Goal: Transaction & Acquisition: Purchase product/service

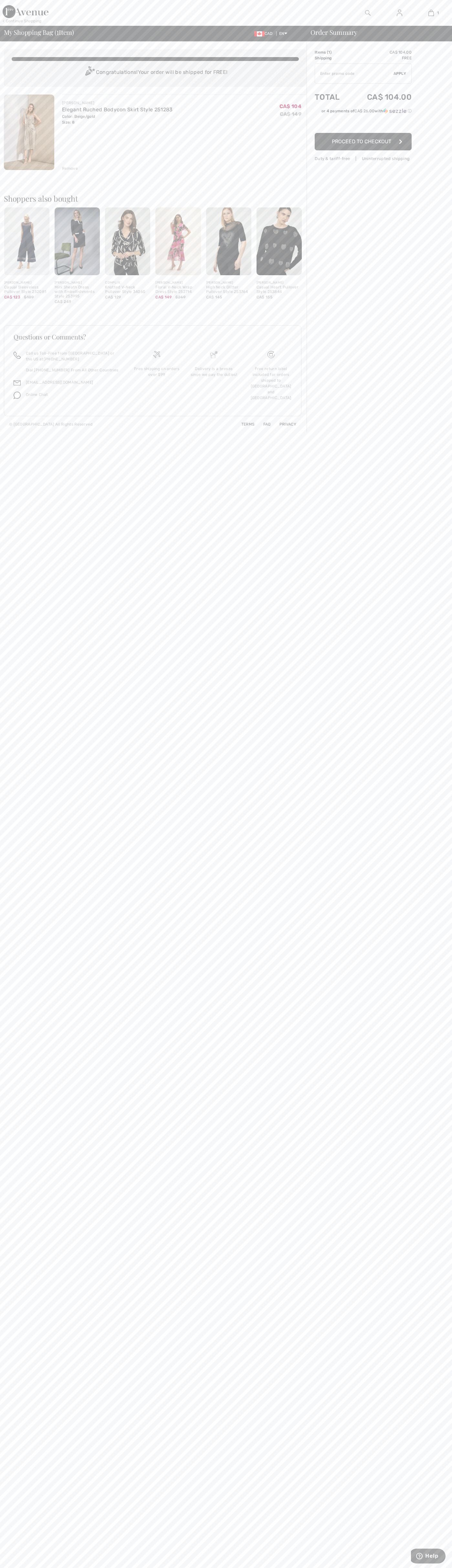
click at [363, 142] on span "Proceed to Checkout" at bounding box center [361, 141] width 60 height 6
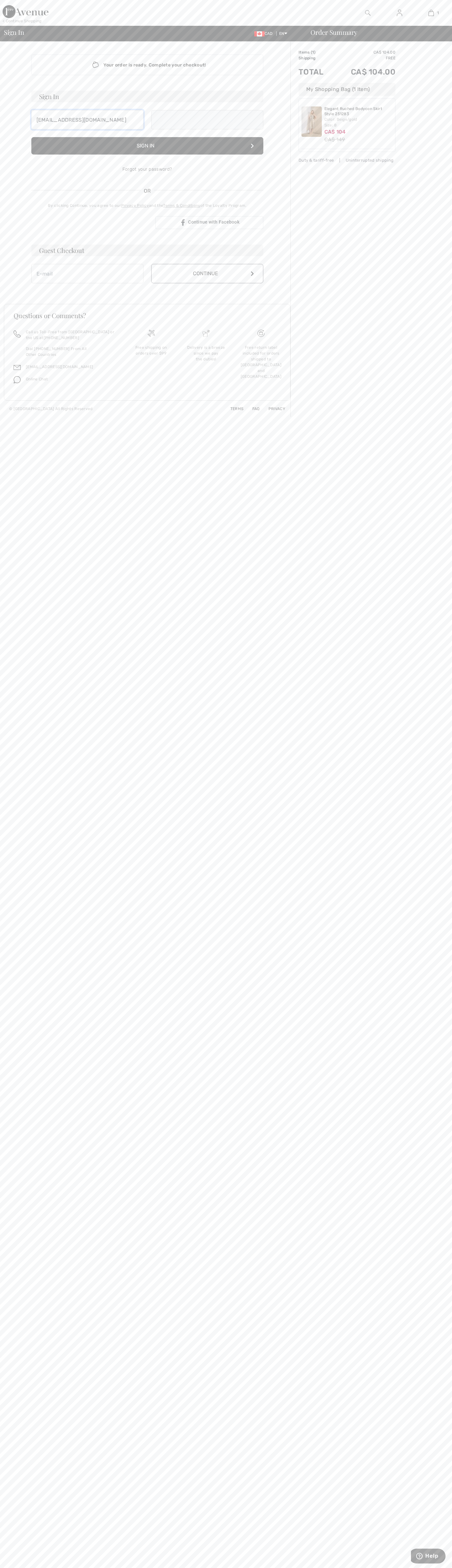
type input "johnsmith002@storebotmail.joonix.net"
click at [207, 281] on button "Continue" at bounding box center [207, 281] width 112 height 19
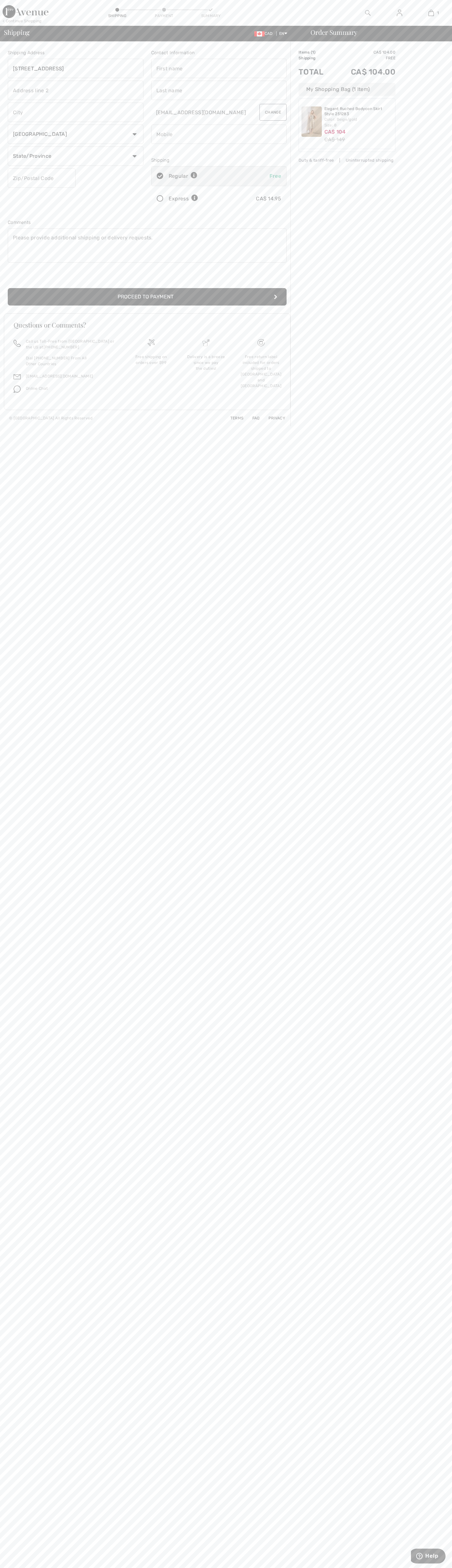
type input "[STREET_ADDRESS]"
type input "First floor"
type input "toronto"
select select "ON"
type input "M5H2G4"
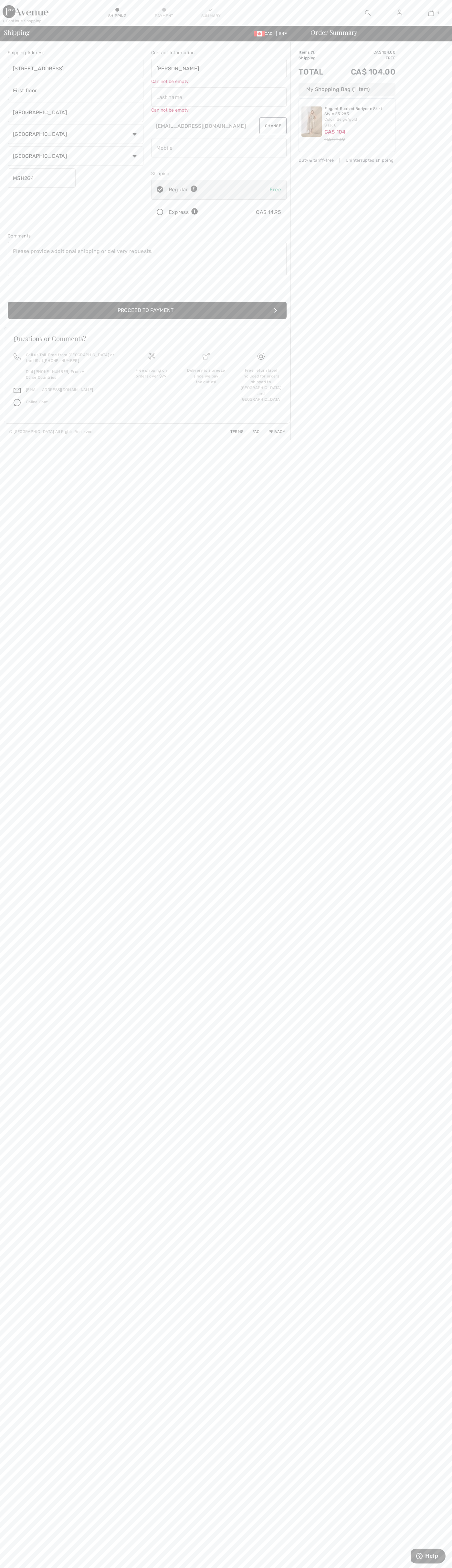
type input "John"
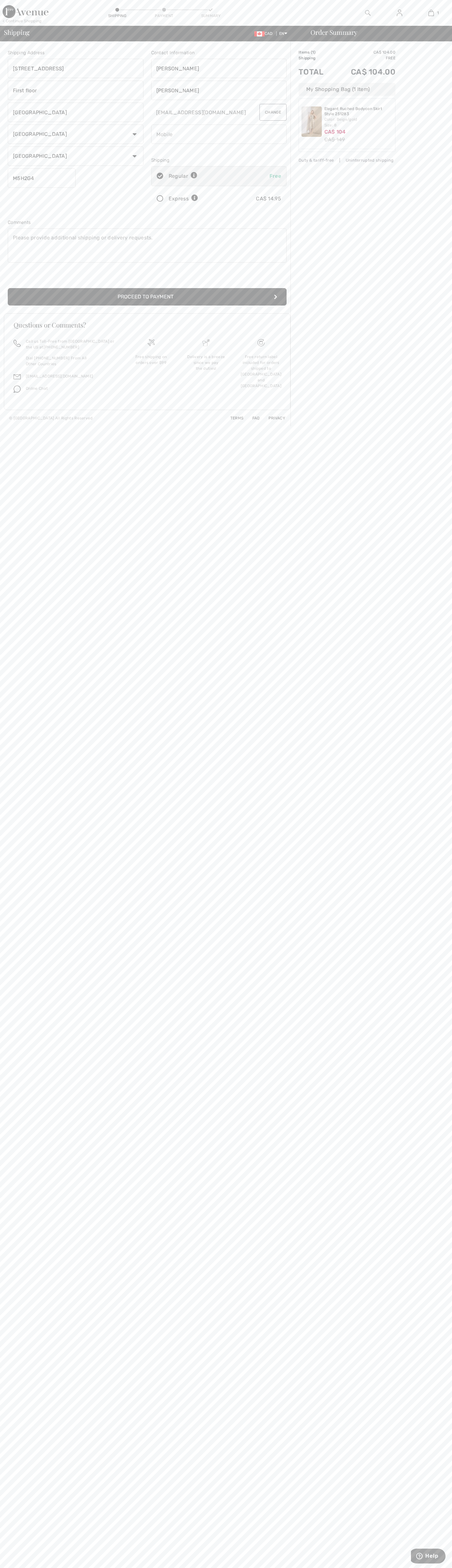
type input "[PERSON_NAME]"
type input "5198802300"
radio input "true"
click at [200, 199] on input "radio" at bounding box center [200, 199] width 4 height 19
radio input "true"
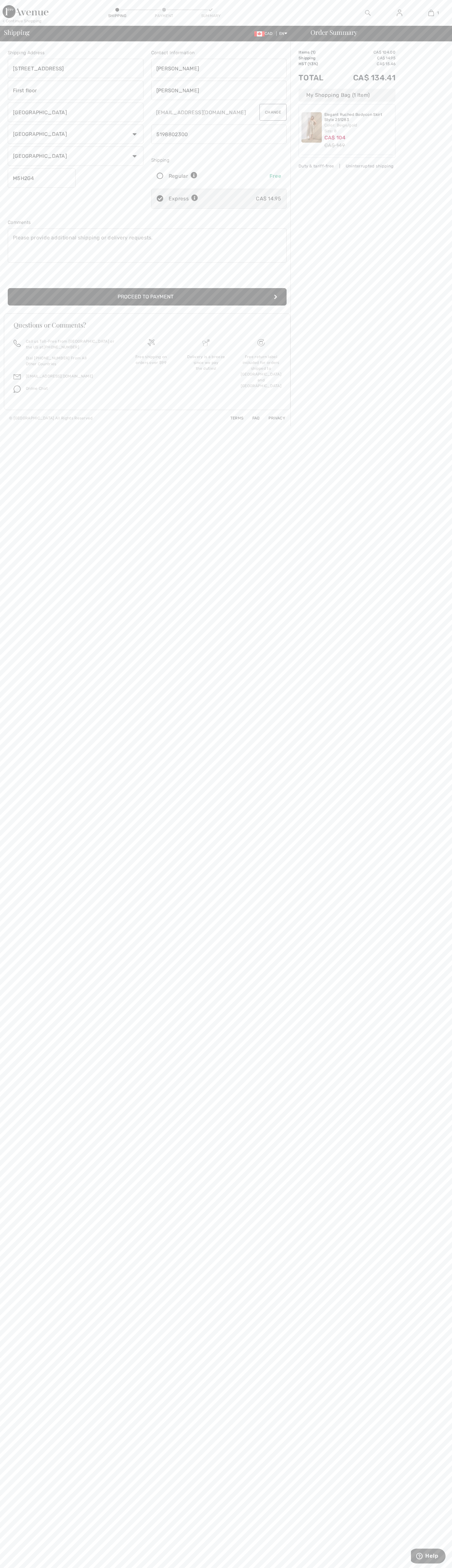
click at [147, 297] on button "Proceed to Payment" at bounding box center [147, 296] width 278 height 18
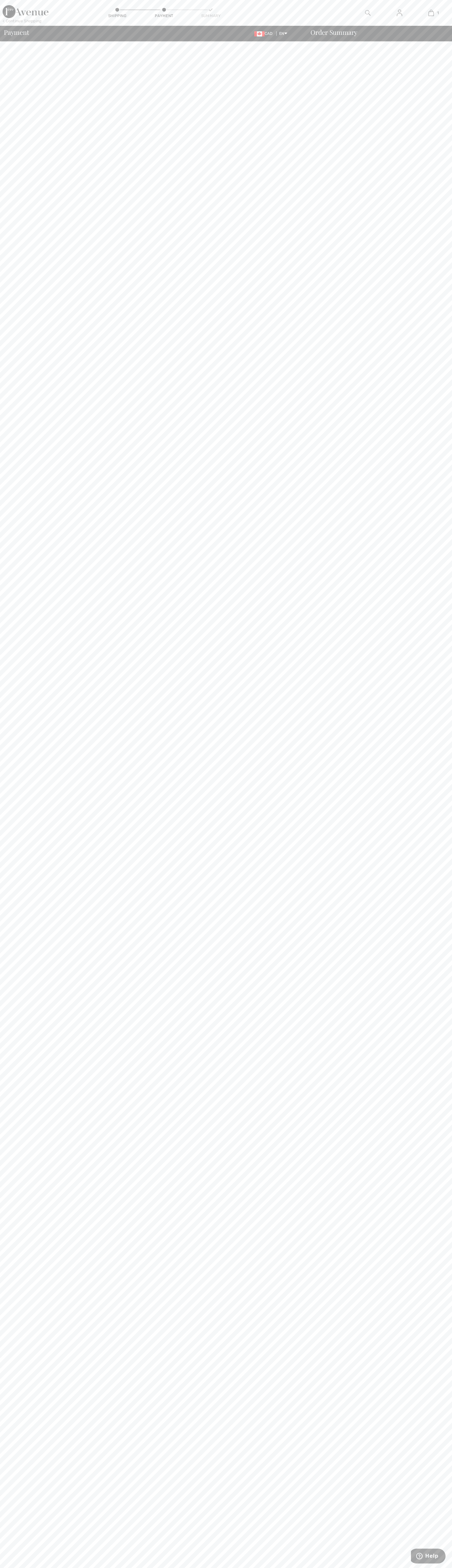
click at [329, 11] on div "< Continue Shopping Shipping Payment Summary 1 Added to Bag Joseph Ribkoff Eleg…" at bounding box center [226, 13] width 452 height 26
click at [424, 747] on body "We value your privacy We use cookies to enhance your browsing experience, serve…" at bounding box center [226, 784] width 452 height 1568
click at [133, 1567] on html "We value your privacy We use cookies to enhance your browsing experience, serve…" at bounding box center [226, 784] width 452 height 1568
click at [17, 471] on body "We value your privacy We use cookies to enhance your browsing experience, serve…" at bounding box center [226, 784] width 452 height 1568
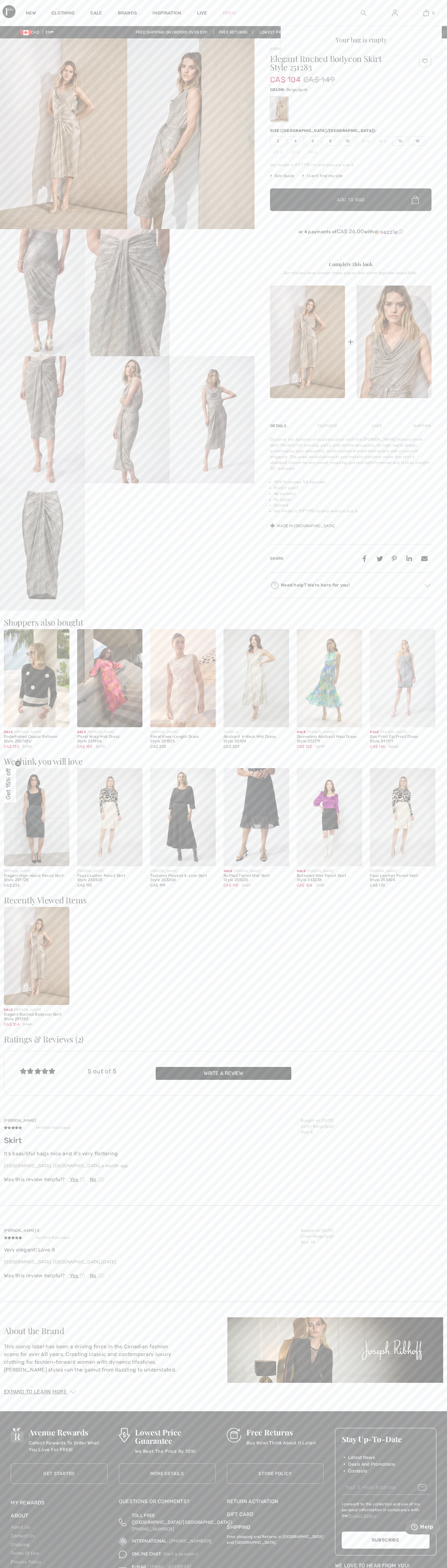
click at [426, 13] on img at bounding box center [426, 13] width 5 height 8
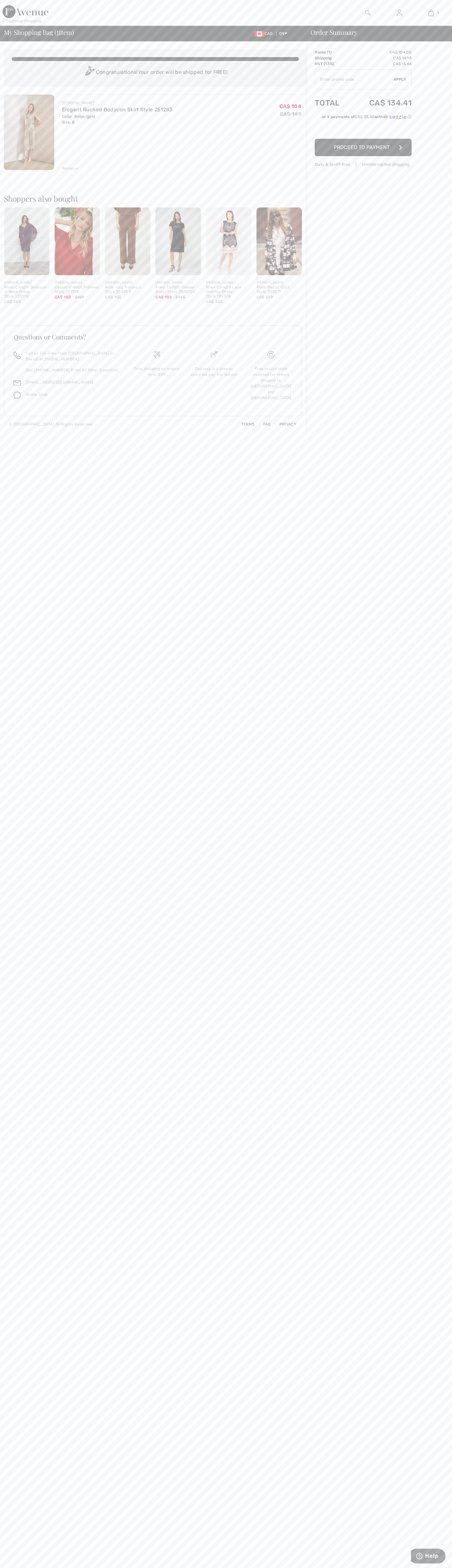
click at [70, 169] on div "Remove" at bounding box center [70, 169] width 16 height 6
